Goal: Task Accomplishment & Management: Complete application form

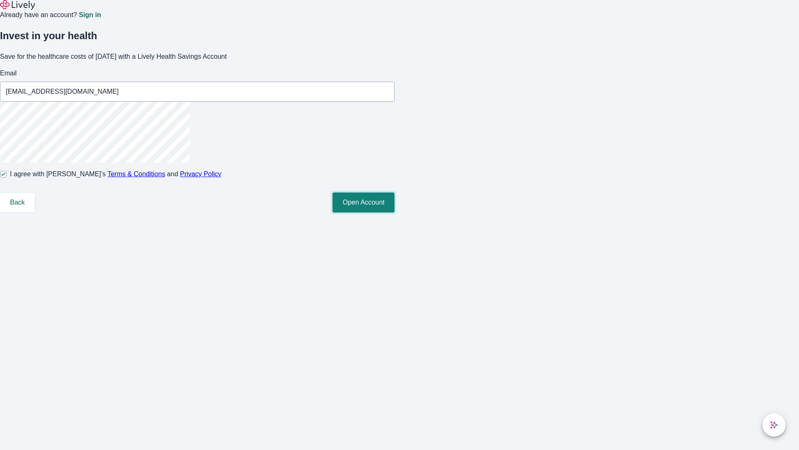
click at [395, 212] on button "Open Account" at bounding box center [364, 202] width 62 height 20
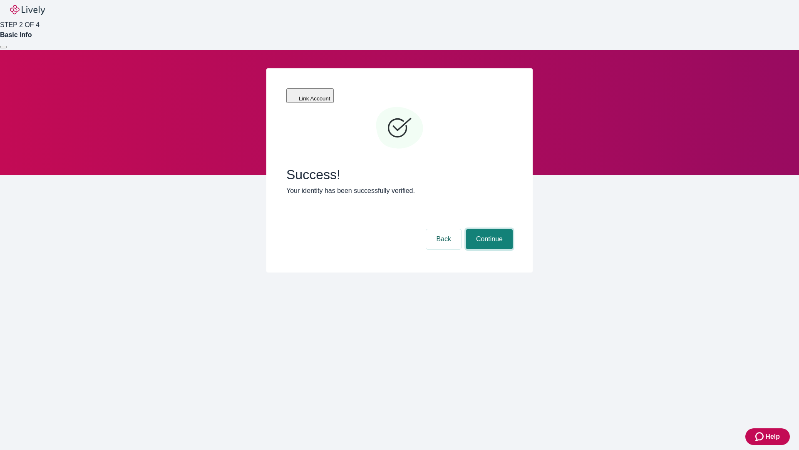
click at [488, 229] on button "Continue" at bounding box center [489, 239] width 47 height 20
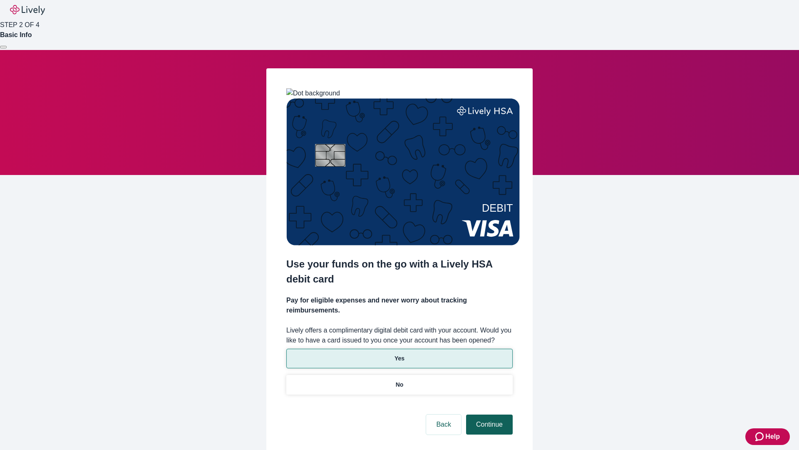
click at [399, 380] on p "No" at bounding box center [400, 384] width 8 height 9
click at [488, 414] on button "Continue" at bounding box center [489, 424] width 47 height 20
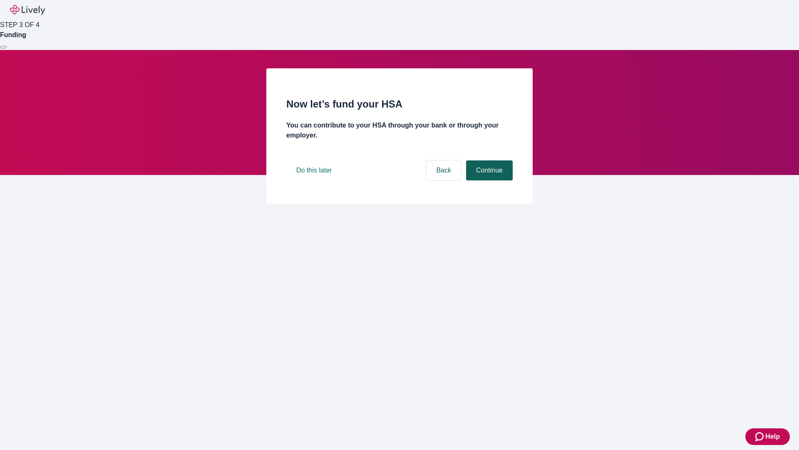
click at [488, 180] on button "Continue" at bounding box center [489, 170] width 47 height 20
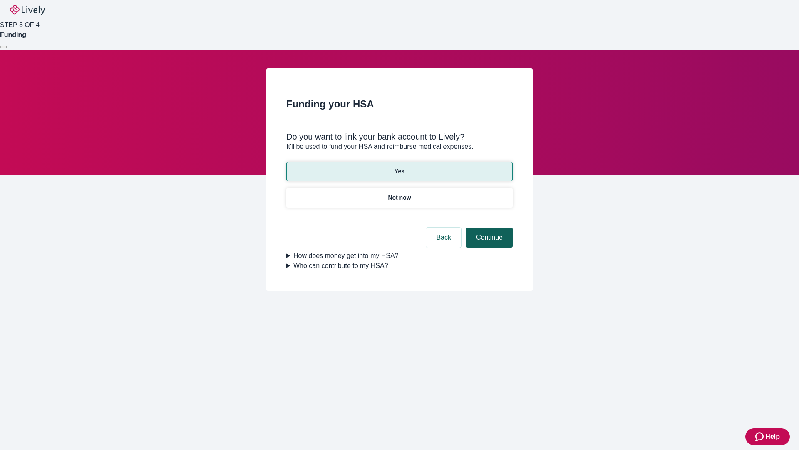
click at [488, 227] on button "Continue" at bounding box center [489, 237] width 47 height 20
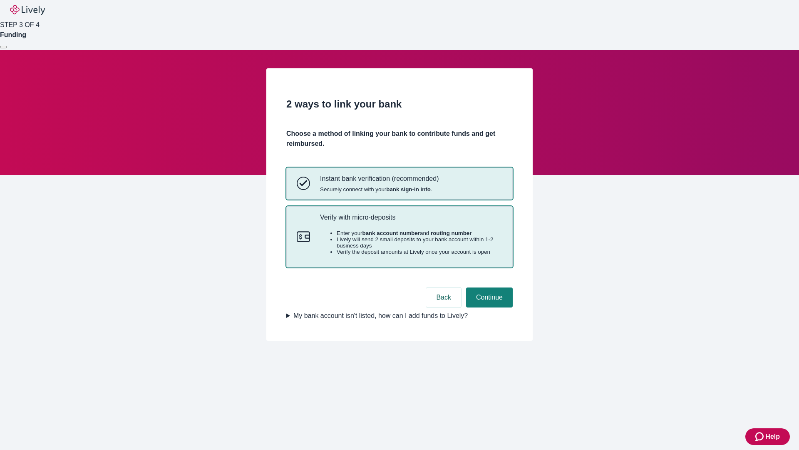
click at [411, 221] on p "Verify with micro-deposits" at bounding box center [411, 217] width 182 height 8
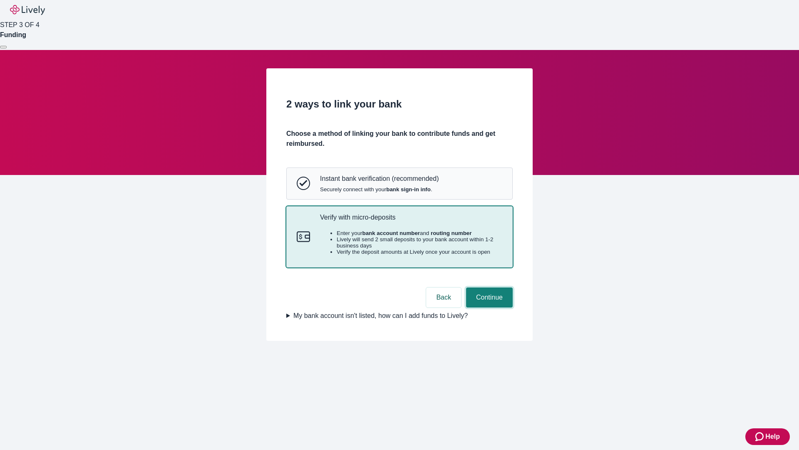
click at [488, 307] on button "Continue" at bounding box center [489, 297] width 47 height 20
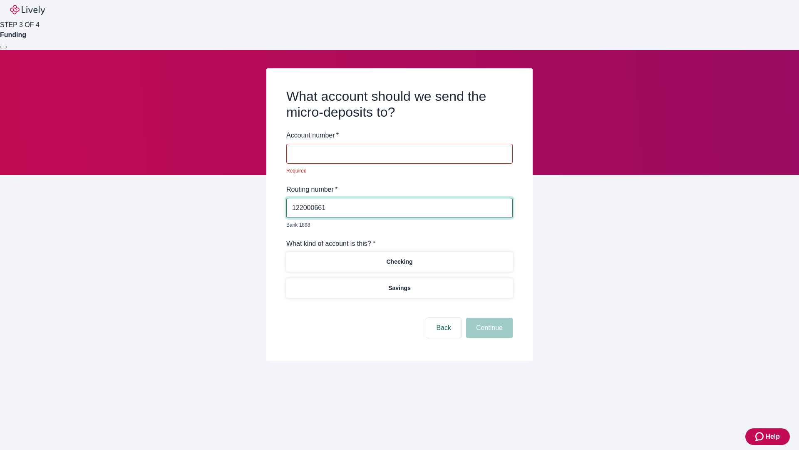
type input "122000661"
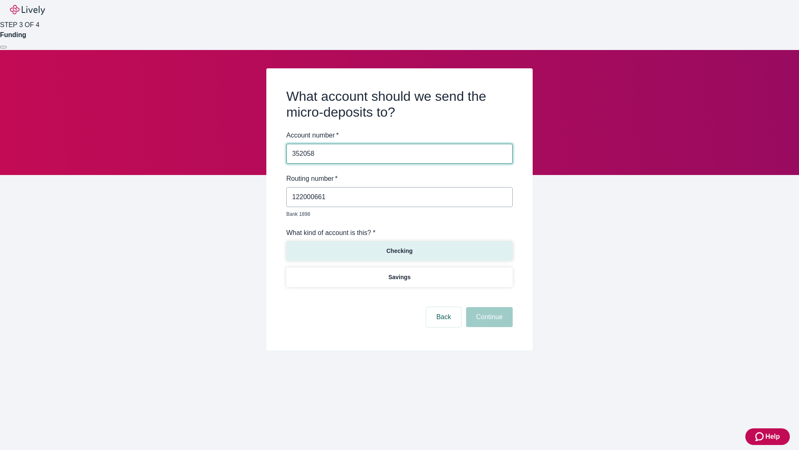
type input "352058"
click at [399, 246] on p "Checking" at bounding box center [399, 250] width 26 height 9
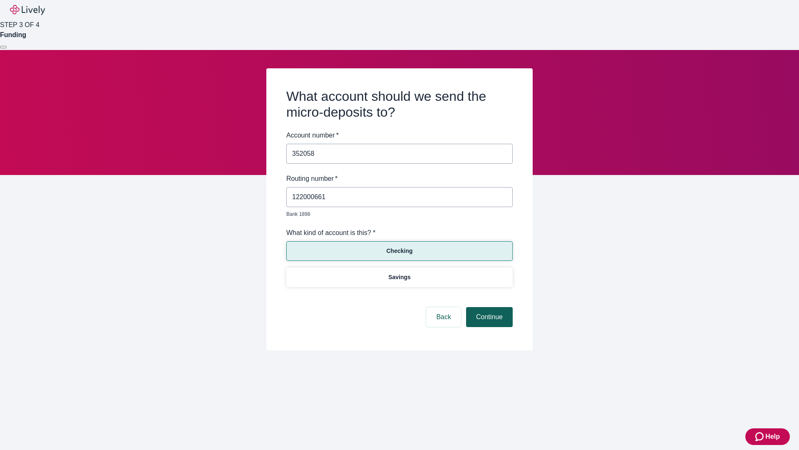
click at [488, 307] on button "Continue" at bounding box center [489, 317] width 47 height 20
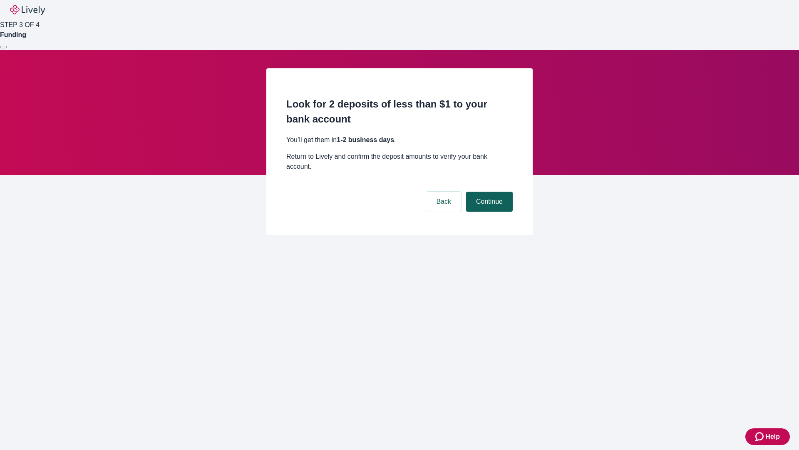
click at [488, 191] on button "Continue" at bounding box center [489, 201] width 47 height 20
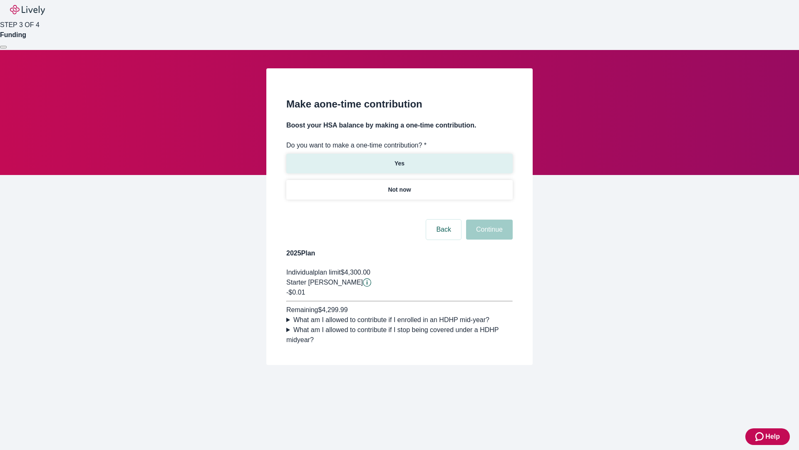
click at [399, 159] on p "Yes" at bounding box center [400, 163] width 10 height 9
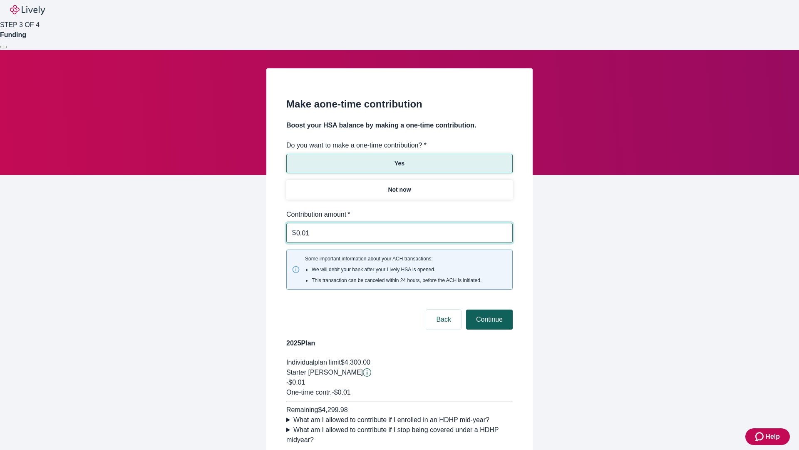
type input "0.01"
click at [488, 309] on button "Continue" at bounding box center [489, 319] width 47 height 20
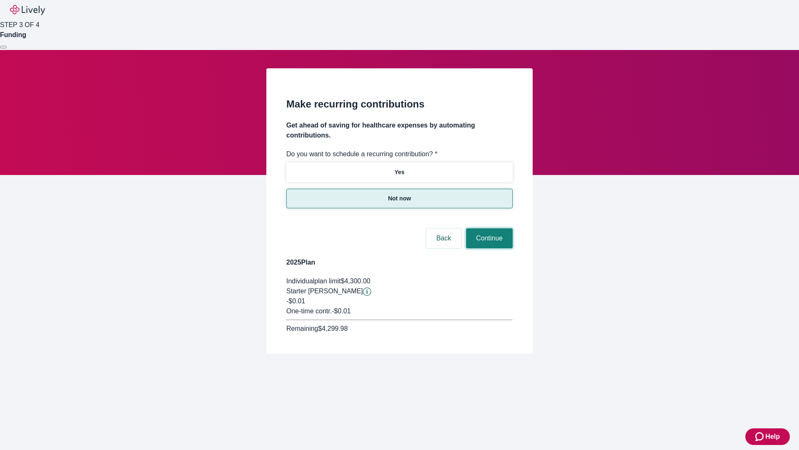
click at [488, 228] on button "Continue" at bounding box center [489, 238] width 47 height 20
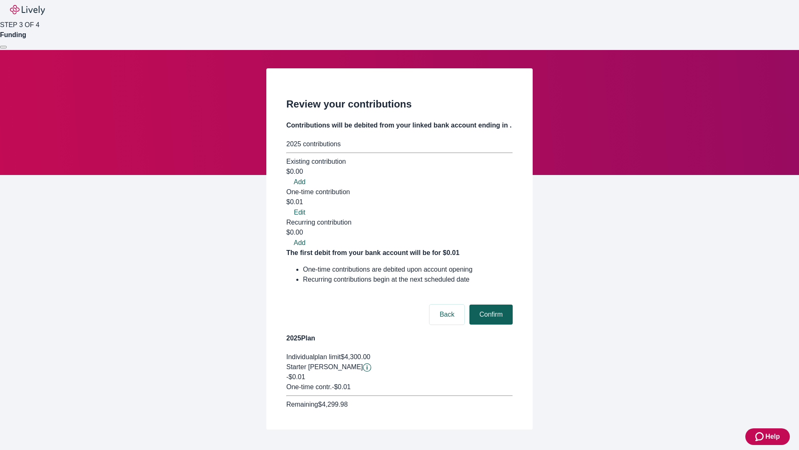
click at [490, 304] on button "Confirm" at bounding box center [491, 314] width 43 height 20
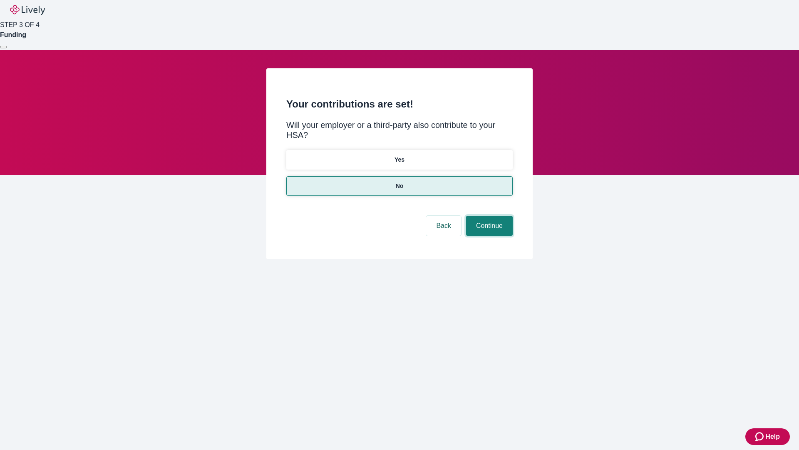
click at [488, 216] on button "Continue" at bounding box center [489, 226] width 47 height 20
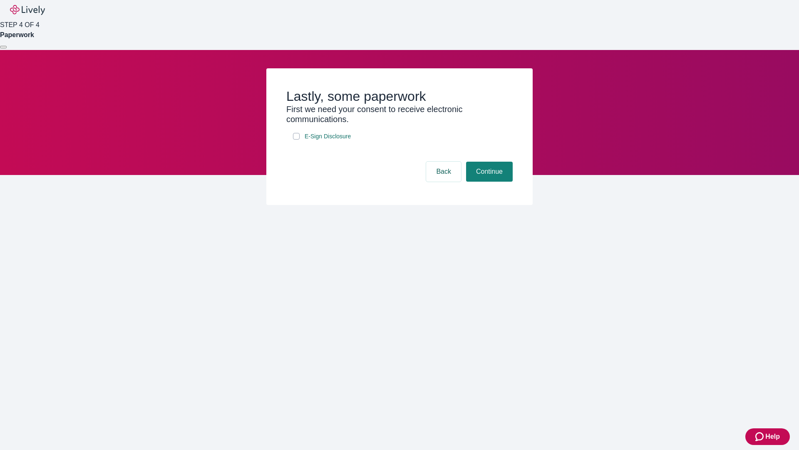
click at [296, 139] on input "E-Sign Disclosure" at bounding box center [296, 136] width 7 height 7
checkbox input "true"
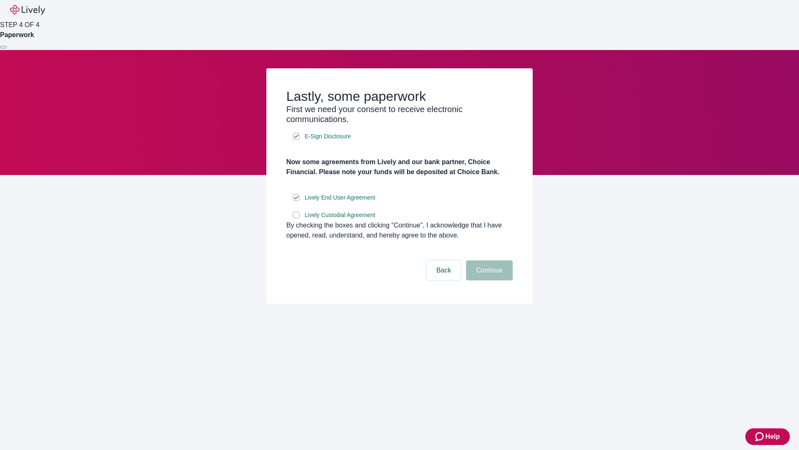
click at [296, 218] on input "Lively Custodial Agreement" at bounding box center [296, 214] width 7 height 7
checkbox input "true"
click at [488, 280] on button "Continue" at bounding box center [489, 270] width 47 height 20
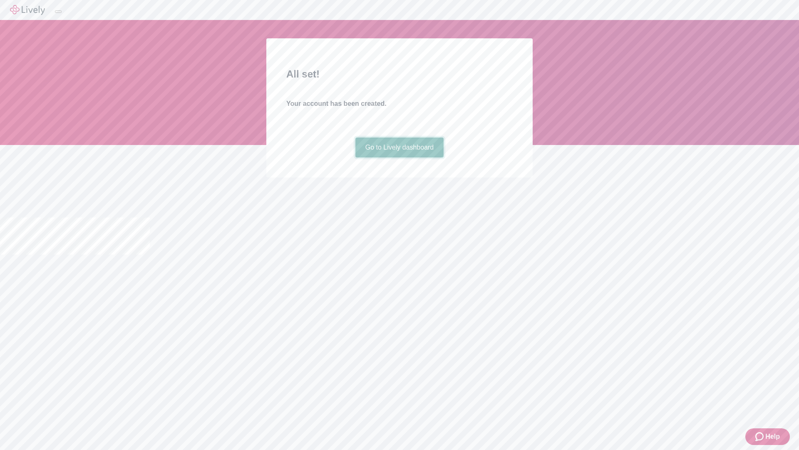
click at [399, 157] on link "Go to Lively dashboard" at bounding box center [399, 147] width 89 height 20
